Goal: Information Seeking & Learning: Learn about a topic

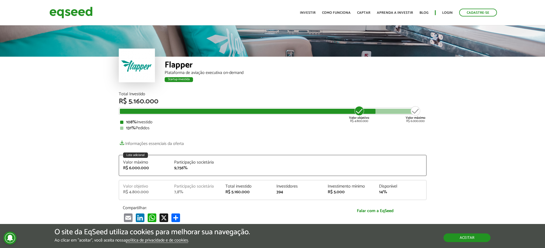
click at [478, 241] on button "Aceitar" at bounding box center [467, 238] width 47 height 9
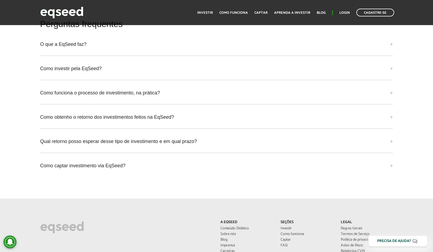
scroll to position [1560, 0]
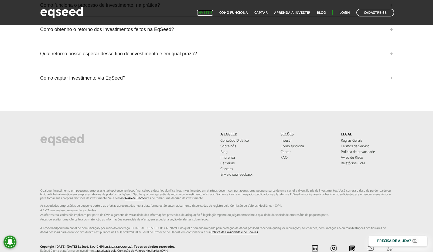
click at [213, 14] on link "Investir" at bounding box center [205, 13] width 16 height 4
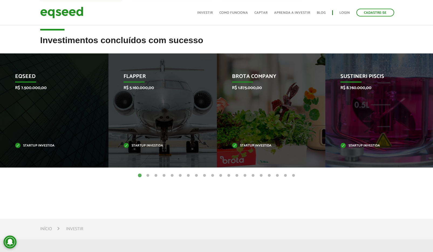
scroll to position [172, 0]
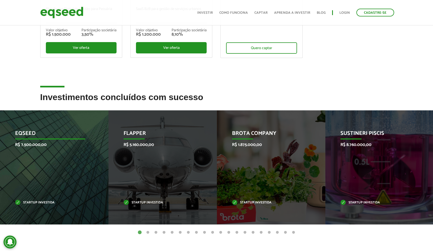
click at [43, 158] on div "EqSeed R$ 7.500.000,00 Startup investida" at bounding box center [50, 167] width 100 height 114
click at [30, 132] on p "EqSeed" at bounding box center [50, 134] width 70 height 9
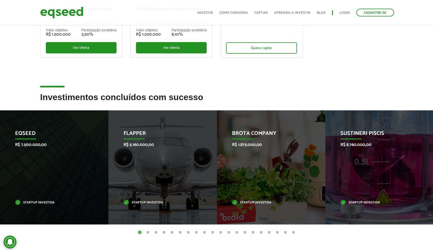
click at [147, 232] on button "2" at bounding box center [147, 232] width 5 height 5
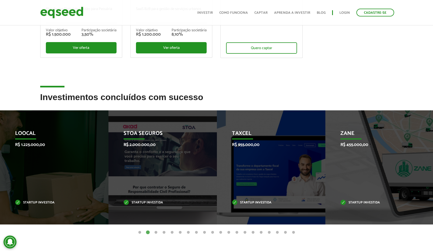
click at [156, 232] on button "3" at bounding box center [155, 232] width 5 height 5
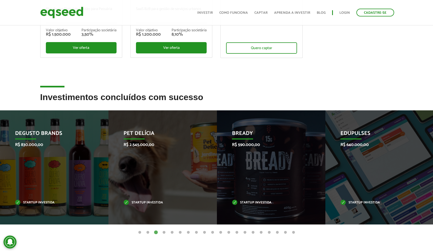
click at [164, 233] on button "4" at bounding box center [163, 232] width 5 height 5
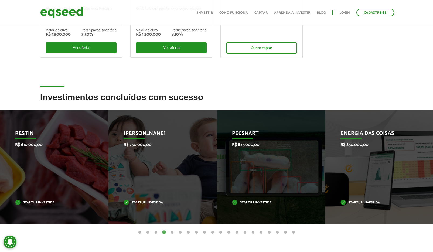
click at [172, 234] on button "5" at bounding box center [172, 232] width 5 height 5
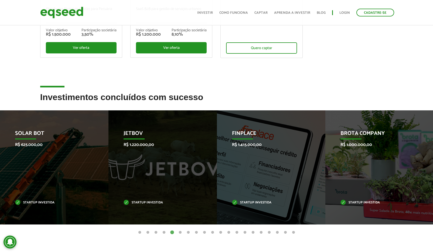
click at [180, 233] on button "6" at bounding box center [180, 232] width 5 height 5
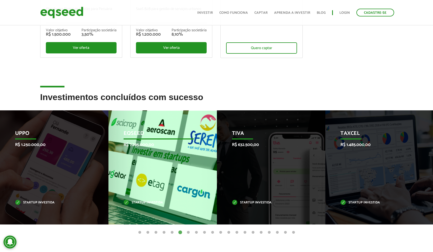
click at [152, 167] on div "EqSeed R$ 7.295.000,00 Startup investida" at bounding box center [159, 167] width 100 height 114
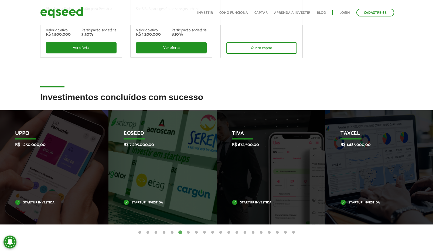
click at [187, 232] on button "7" at bounding box center [188, 232] width 5 height 5
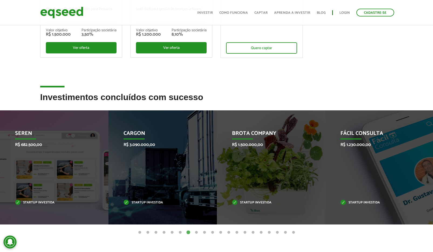
click at [140, 233] on button "1" at bounding box center [139, 232] width 5 height 5
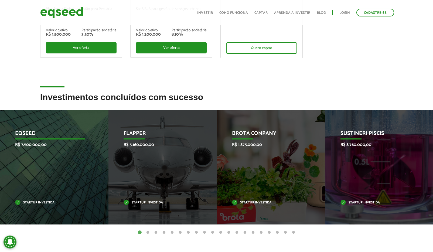
click at [73, 165] on div "EqSeed R$ 7.500.000,00 Startup investida" at bounding box center [50, 167] width 100 height 114
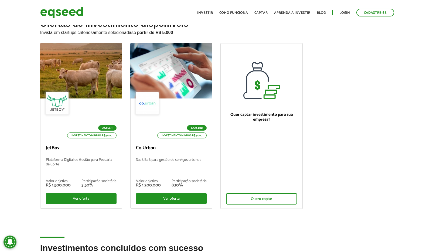
scroll to position [0, 0]
